Goal: Navigation & Orientation: Go to known website

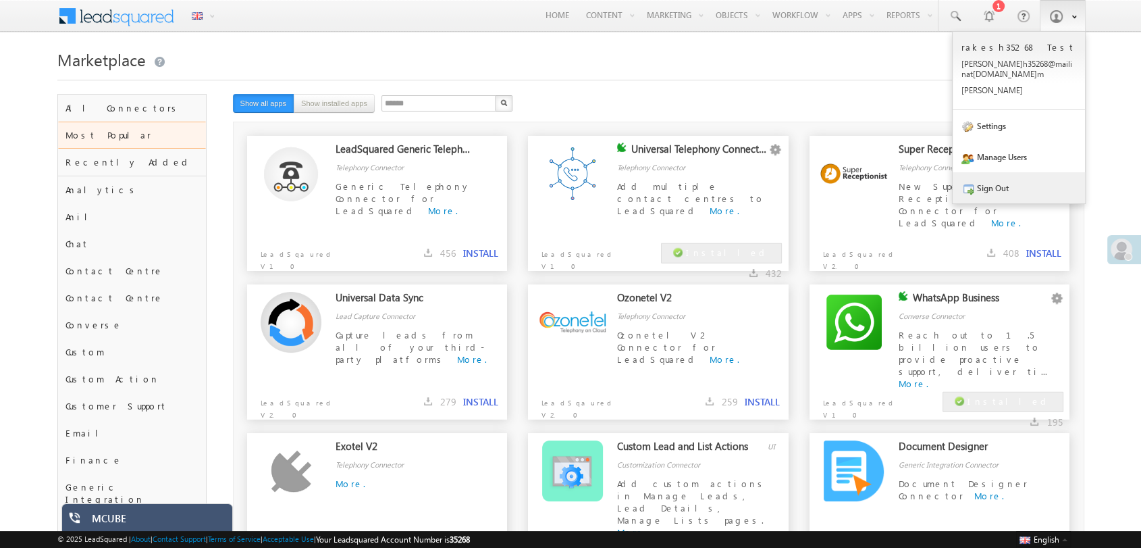
click at [1022, 175] on link "Sign Out" at bounding box center [1019, 187] width 132 height 31
